Goal: Task Accomplishment & Management: Complete application form

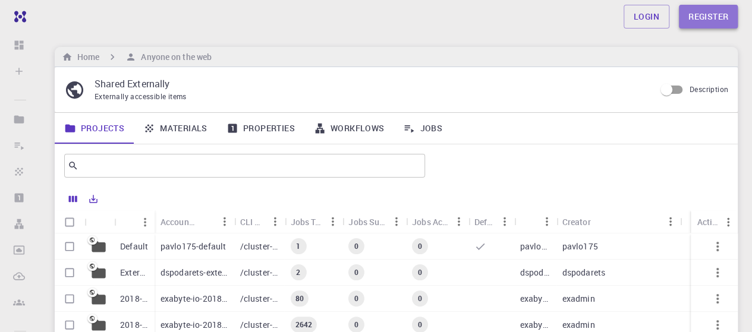
click at [702, 19] on link "Register" at bounding box center [707, 17] width 59 height 24
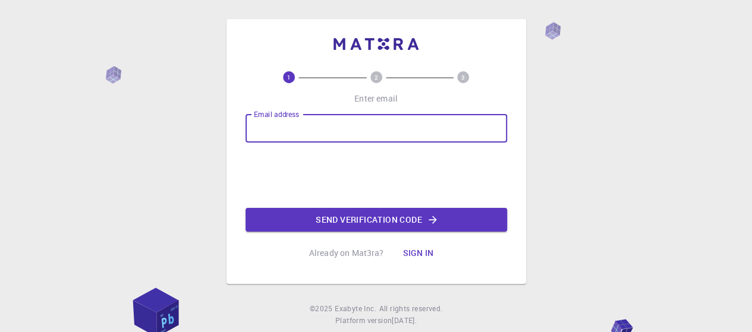
click at [358, 135] on input "Email address" at bounding box center [375, 128] width 261 height 29
type input "[EMAIL_ADDRESS][DOMAIN_NAME]"
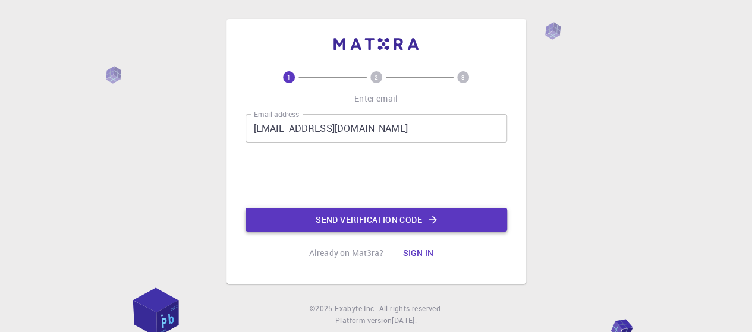
click at [396, 222] on button "Send verification code" at bounding box center [375, 220] width 261 height 24
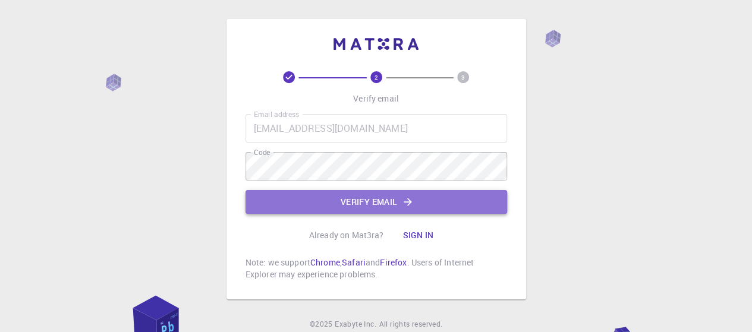
click at [373, 200] on button "Verify email" at bounding box center [375, 202] width 261 height 24
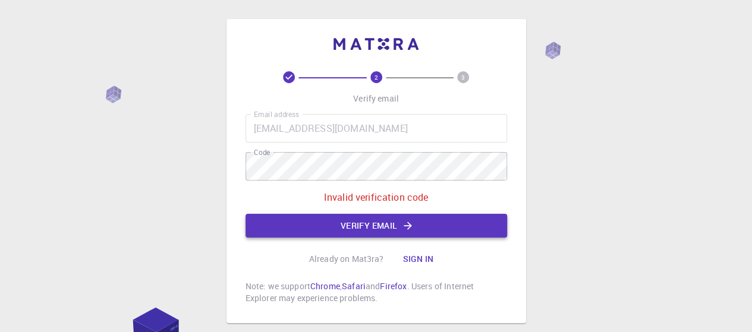
click at [383, 225] on button "Verify email" at bounding box center [375, 226] width 261 height 24
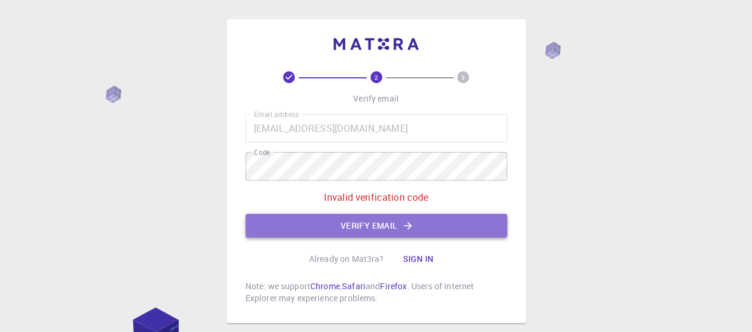
click at [396, 225] on button "Verify email" at bounding box center [375, 226] width 261 height 24
click at [380, 228] on button "Verify email" at bounding box center [375, 226] width 261 height 24
click at [377, 227] on button "Verify email" at bounding box center [375, 226] width 261 height 24
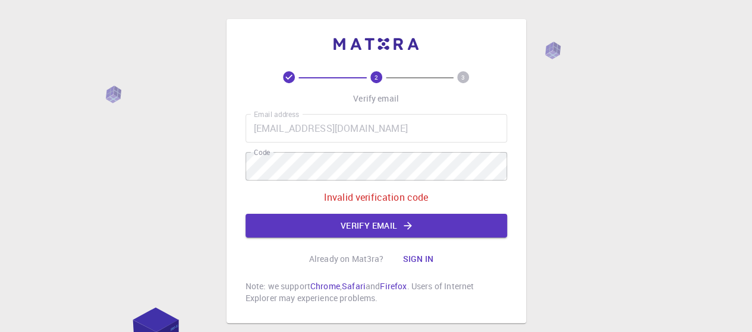
click at [428, 257] on button "Sign in" at bounding box center [418, 259] width 50 height 24
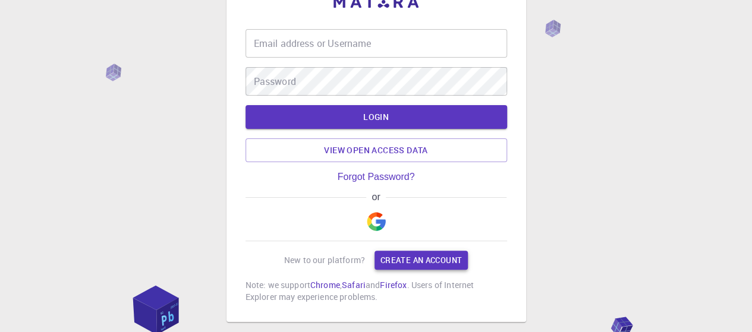
scroll to position [59, 0]
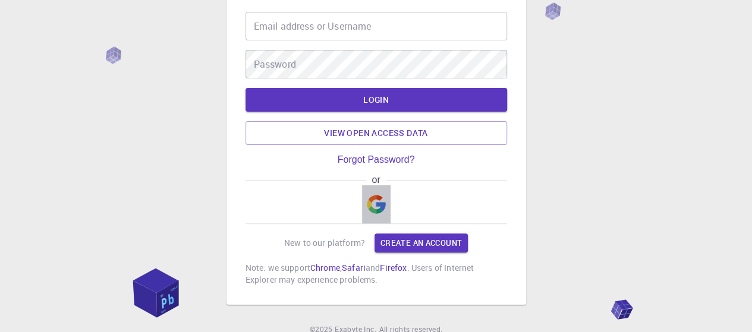
click at [377, 208] on img "button" at bounding box center [376, 204] width 19 height 19
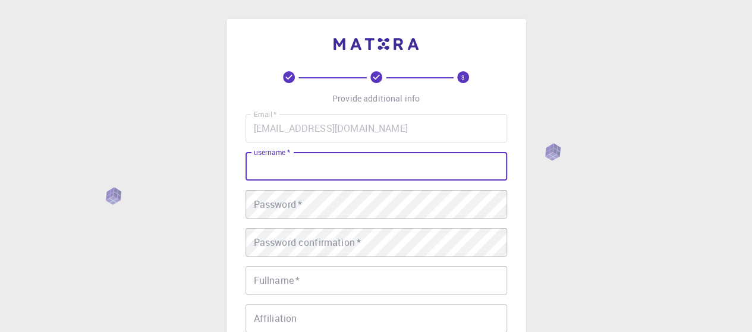
click at [343, 167] on input "username   *" at bounding box center [375, 166] width 261 height 29
type input "Ta [PERSON_NAME]"
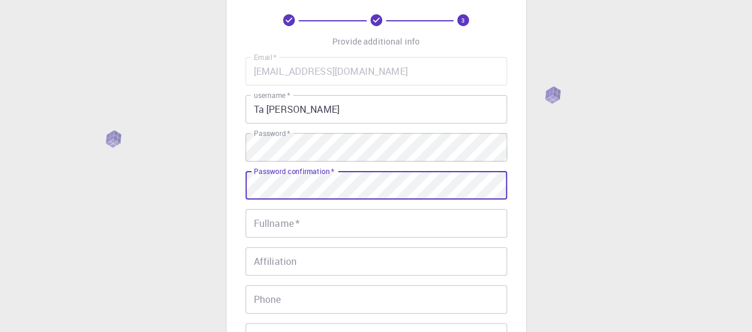
scroll to position [119, 0]
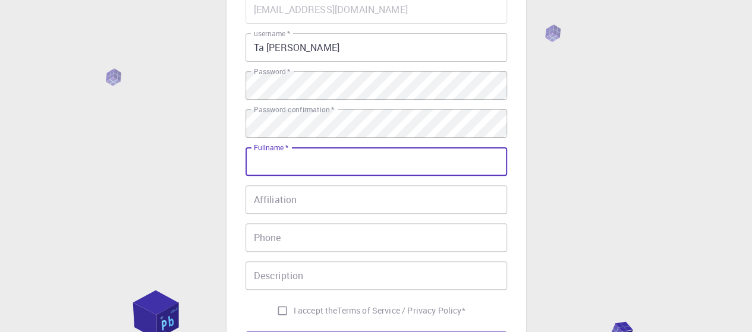
click at [302, 162] on input "Fullname   *" at bounding box center [375, 161] width 261 height 29
type input "Ta"
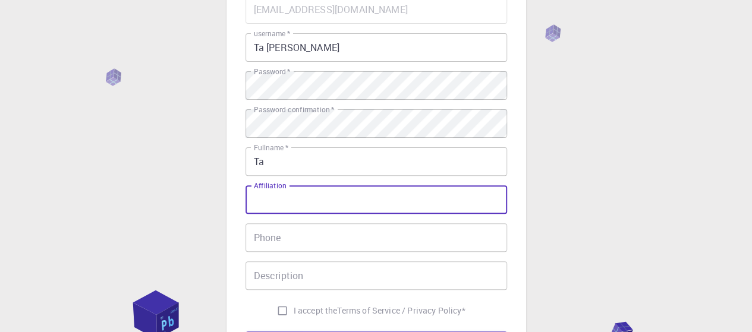
click at [283, 200] on input "Affiliation" at bounding box center [375, 199] width 261 height 29
type input "S"
type input "d"
click at [283, 166] on input "Ta" at bounding box center [375, 161] width 261 height 29
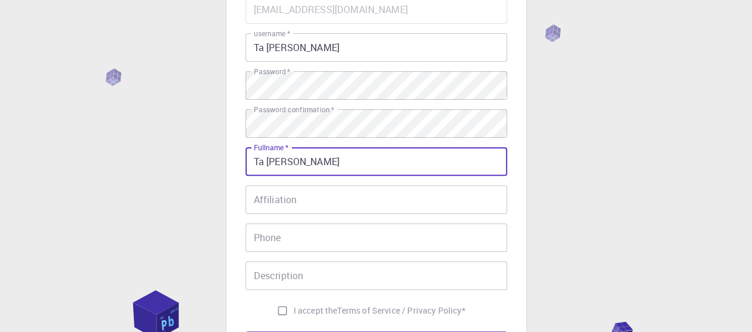
type input "Ta [PERSON_NAME]"
click at [448, 187] on input "Affiliation" at bounding box center [375, 199] width 261 height 29
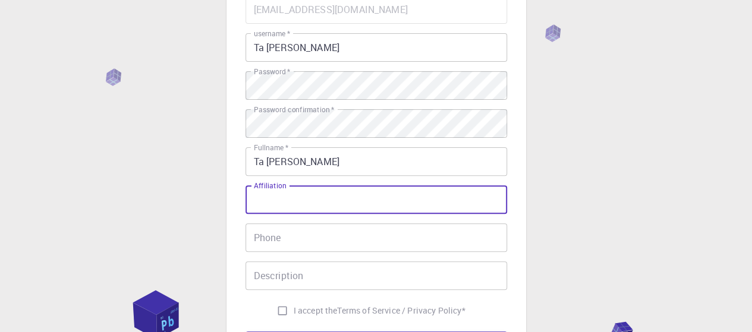
click at [345, 193] on input "Affiliation" at bounding box center [375, 199] width 261 height 29
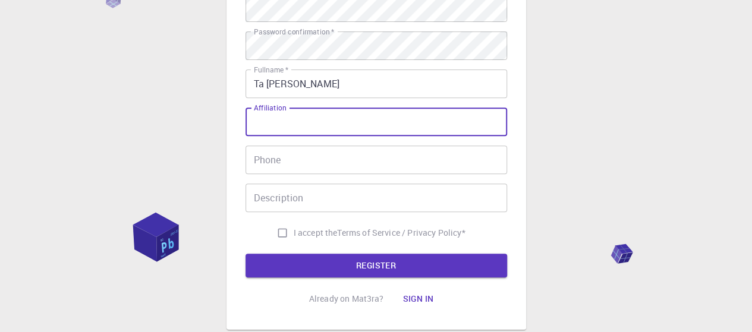
scroll to position [178, 0]
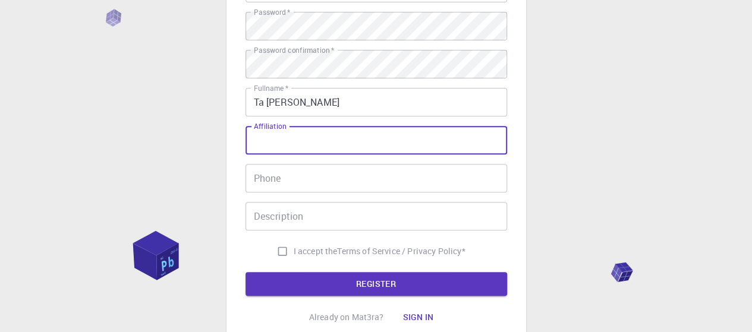
click at [283, 142] on input "Affiliation" at bounding box center [375, 140] width 261 height 29
type input "01 [PERSON_NAME], Thu Duc, HCM city"
click at [296, 172] on input "Phone" at bounding box center [375, 178] width 261 height 29
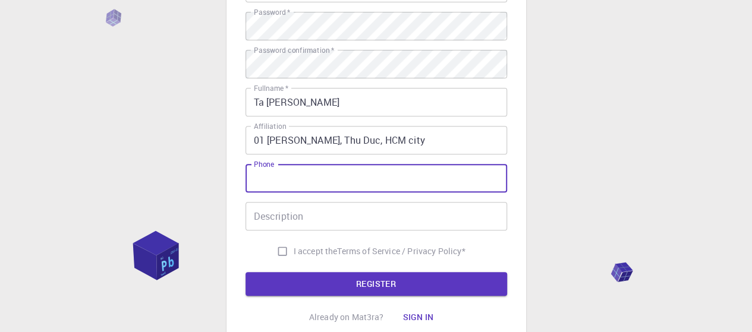
type input "0358589389"
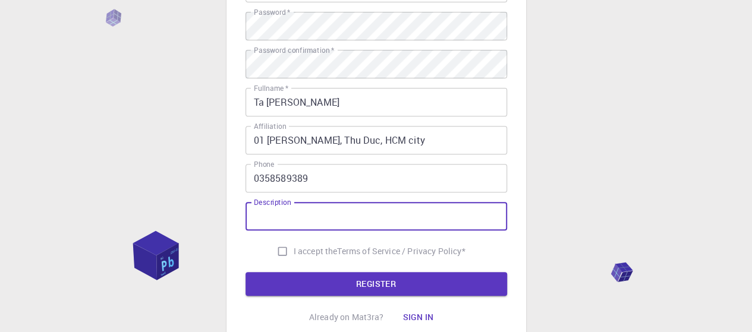
click at [304, 214] on input "Description" at bounding box center [375, 216] width 261 height 29
type input "TP HCM"
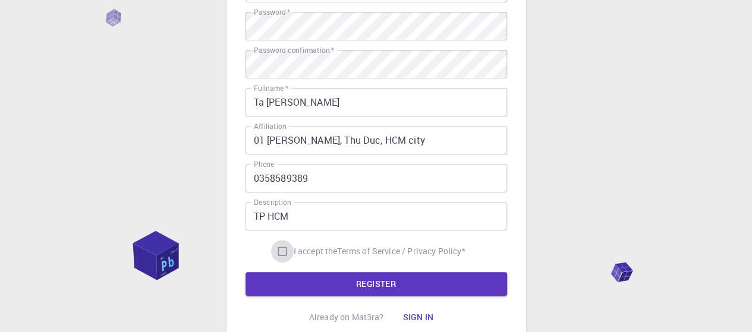
click at [272, 249] on input "I accept the Terms of Service / Privacy Policy *" at bounding box center [282, 251] width 23 height 23
checkbox input "true"
click at [384, 281] on button "REGISTER" at bounding box center [375, 284] width 261 height 24
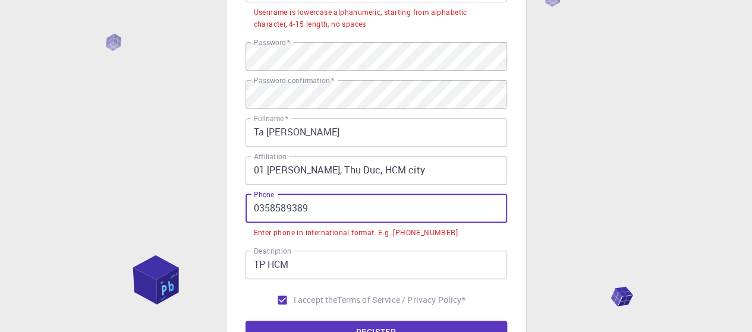
click at [257, 210] on input "0358589389" at bounding box center [375, 208] width 261 height 29
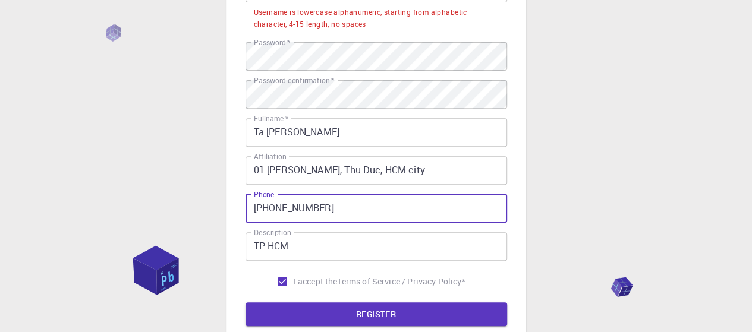
click at [344, 214] on input "[PHONE_NUMBER]" at bounding box center [375, 208] width 261 height 29
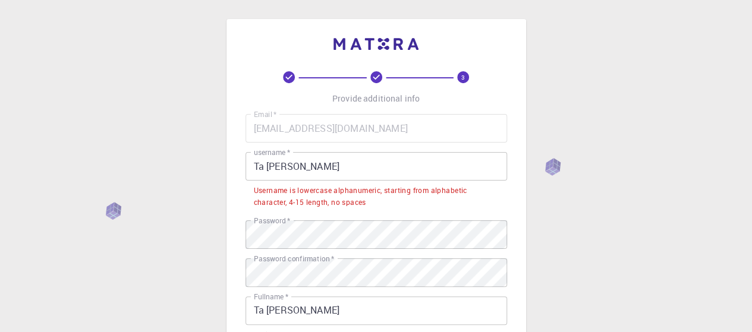
scroll to position [59, 0]
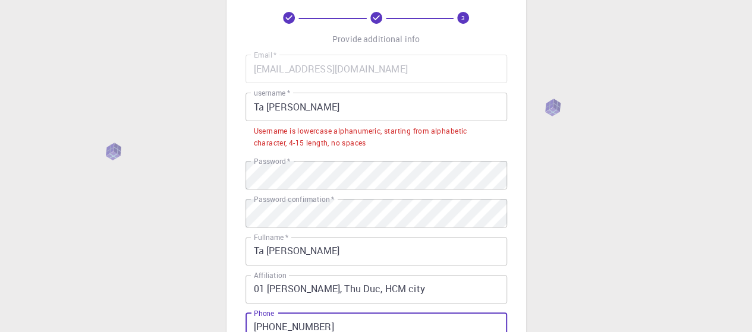
type input "[PHONE_NUMBER]"
click at [315, 109] on input "Ta [PERSON_NAME]" at bounding box center [375, 107] width 261 height 29
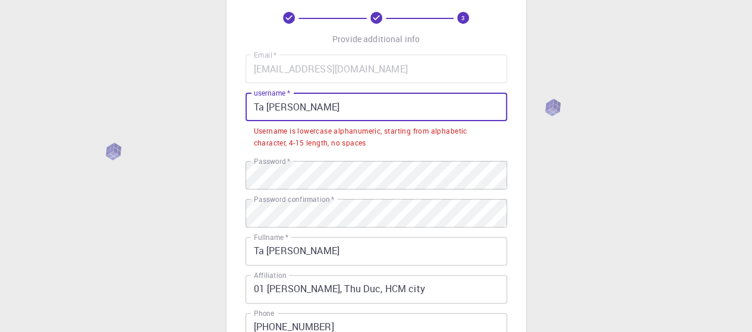
click at [266, 108] on input "Ta [PERSON_NAME]" at bounding box center [375, 107] width 261 height 29
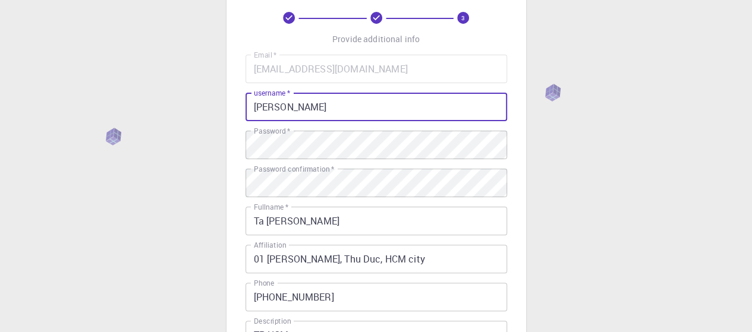
click at [285, 107] on input "[PERSON_NAME]" at bounding box center [375, 107] width 261 height 29
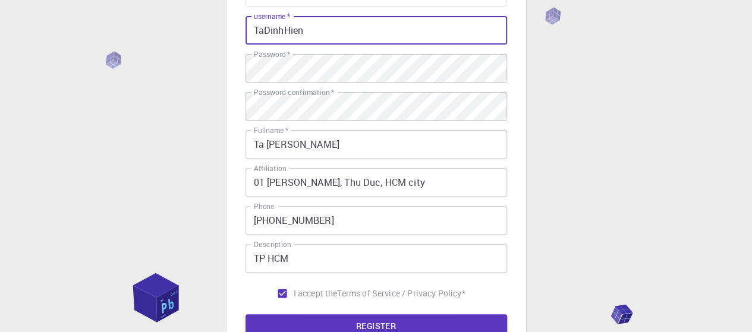
scroll to position [178, 0]
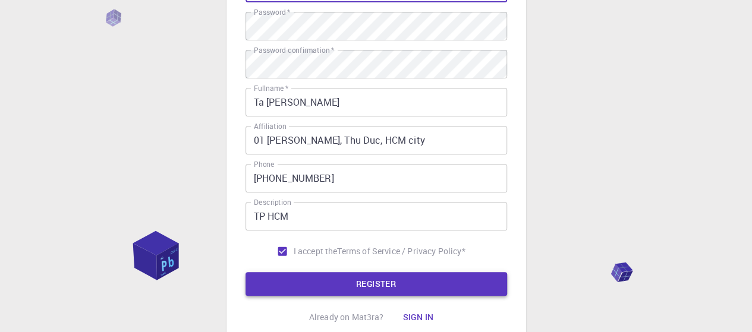
type input "TaDinhHien"
click at [369, 282] on button "REGISTER" at bounding box center [375, 284] width 261 height 24
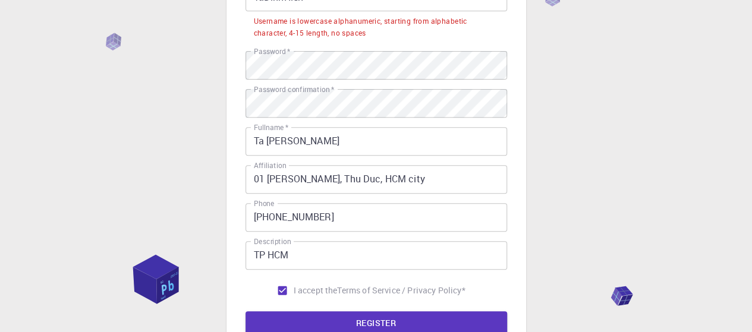
scroll to position [59, 0]
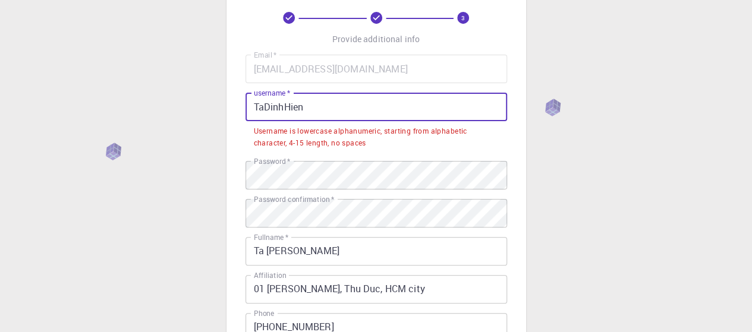
drag, startPoint x: 316, startPoint y: 110, endPoint x: 248, endPoint y: 109, distance: 67.7
click at [248, 109] on input "TaDinhHien" at bounding box center [375, 107] width 261 height 29
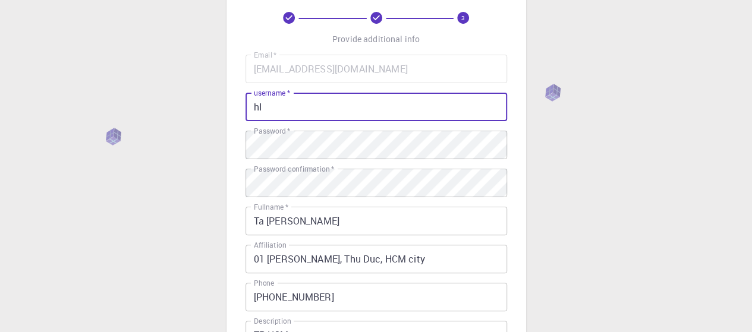
type input "h"
type input "H"
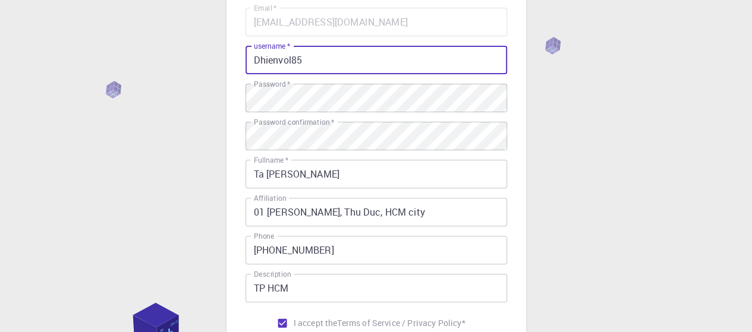
scroll to position [178, 0]
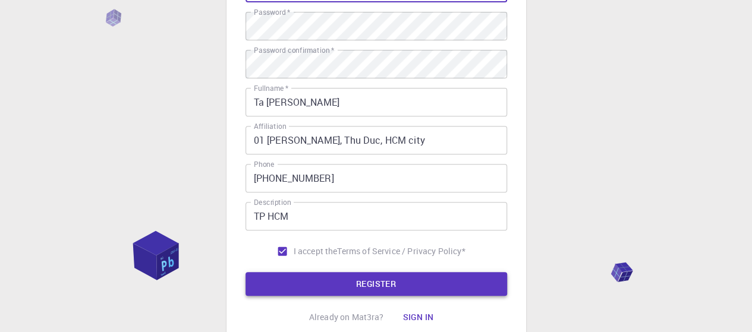
type input "Dhienvol85"
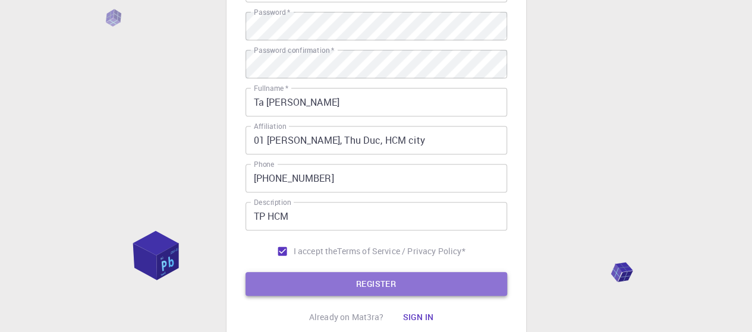
click at [384, 287] on button "REGISTER" at bounding box center [375, 284] width 261 height 24
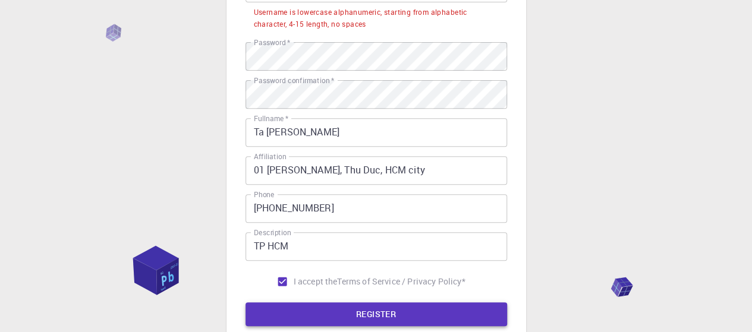
scroll to position [0, 0]
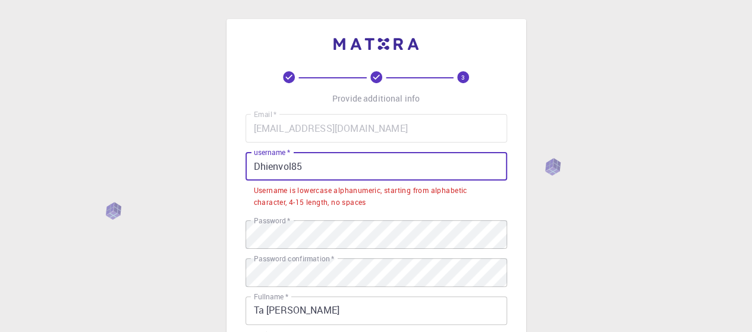
drag, startPoint x: 304, startPoint y: 168, endPoint x: 254, endPoint y: 169, distance: 49.3
click at [254, 169] on input "Dhienvol85" at bounding box center [375, 166] width 261 height 29
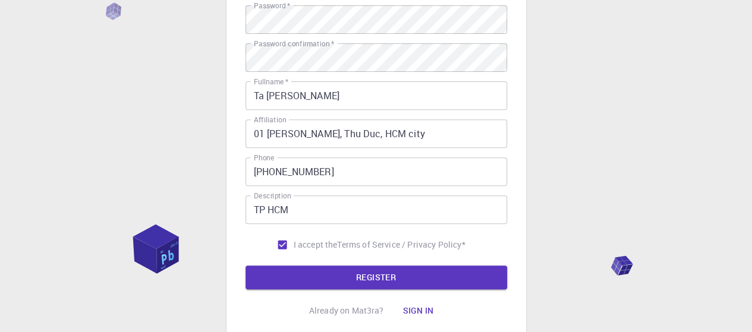
scroll to position [238, 0]
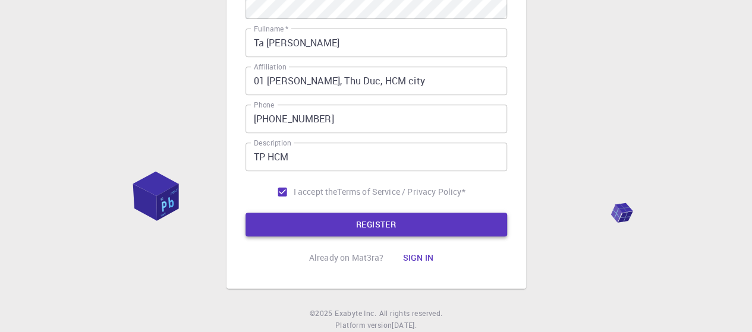
type input "hientd85"
click at [354, 225] on button "REGISTER" at bounding box center [375, 225] width 261 height 24
